Goal: Task Accomplishment & Management: Manage account settings

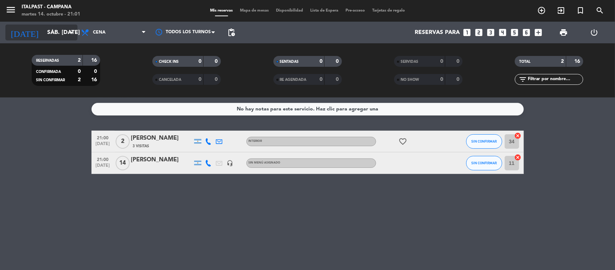
click at [17, 31] on icon "[DATE]" at bounding box center [24, 33] width 38 height 16
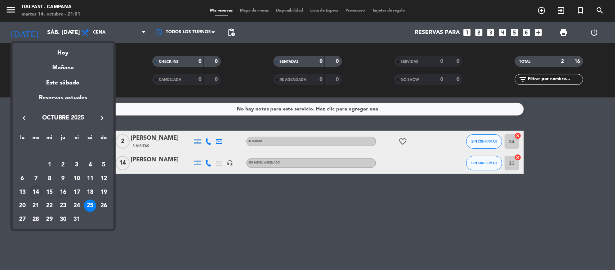
click at [66, 190] on div "16" at bounding box center [63, 192] width 12 height 12
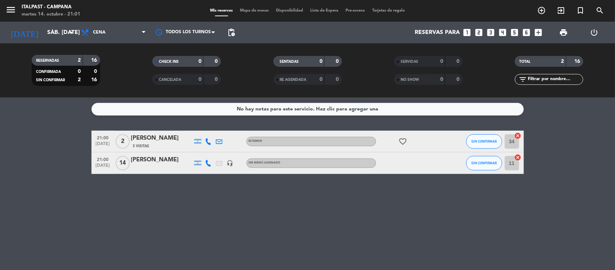
type input "[DEMOGRAPHIC_DATA] [DATE]"
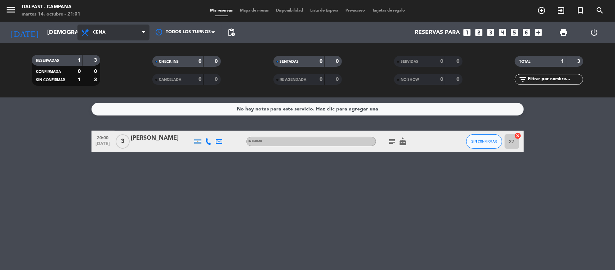
click at [144, 37] on span "Cena" at bounding box center [113, 33] width 72 height 16
click at [365, 193] on div "No hay notas para este servicio. Haz clic para agregar una 20:00 [DATE] 3 [PERS…" at bounding box center [307, 183] width 615 height 172
click at [252, 9] on span "Mapa de mesas" at bounding box center [254, 11] width 36 height 4
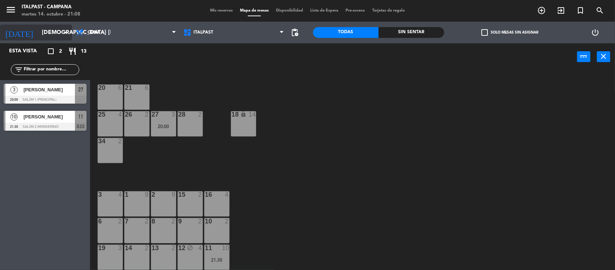
click at [40, 33] on input "[DEMOGRAPHIC_DATA] [DATE]" at bounding box center [76, 33] width 76 height 14
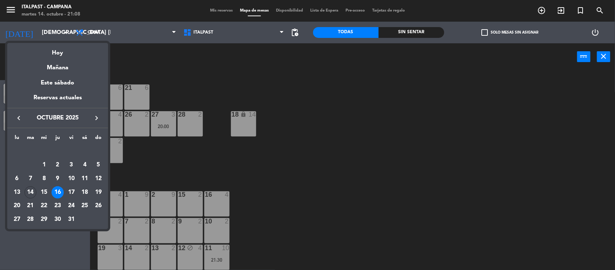
click at [210, 82] on div at bounding box center [307, 135] width 615 height 270
